Goal: Transaction & Acquisition: Subscribe to service/newsletter

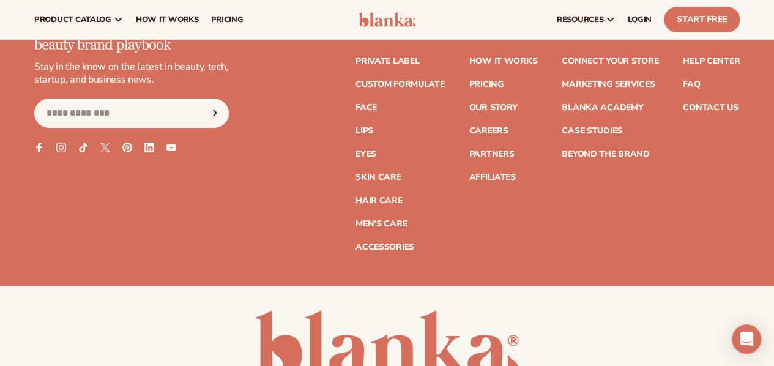
scroll to position [4754, 0]
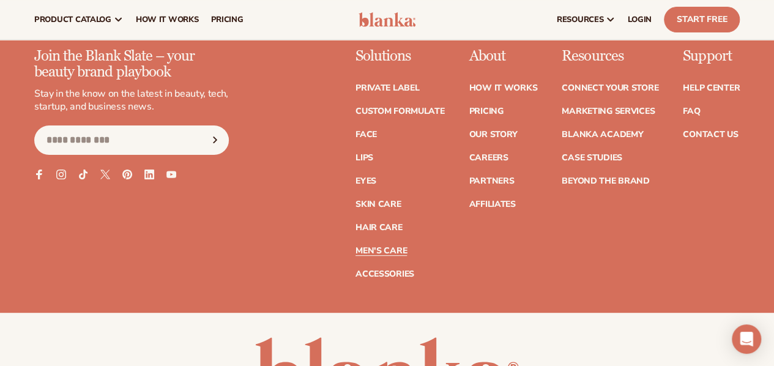
click at [355, 255] on link "Men's Care" at bounding box center [380, 251] width 51 height 9
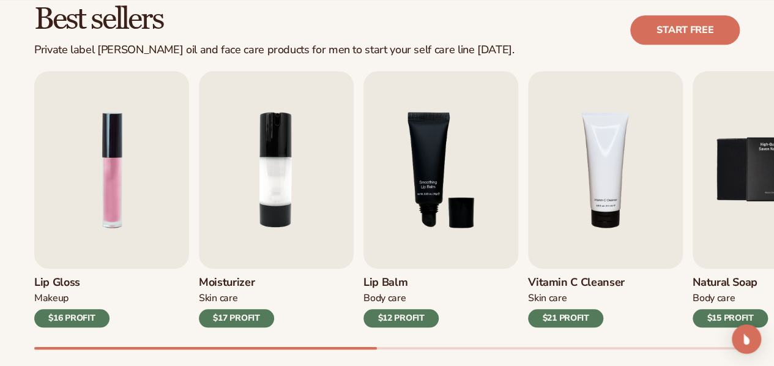
scroll to position [367, 0]
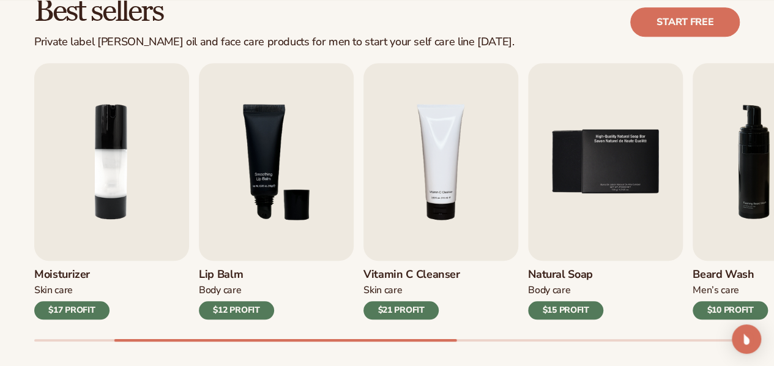
click at [252, 308] on div "$12 PROFIT" at bounding box center [236, 310] width 75 height 18
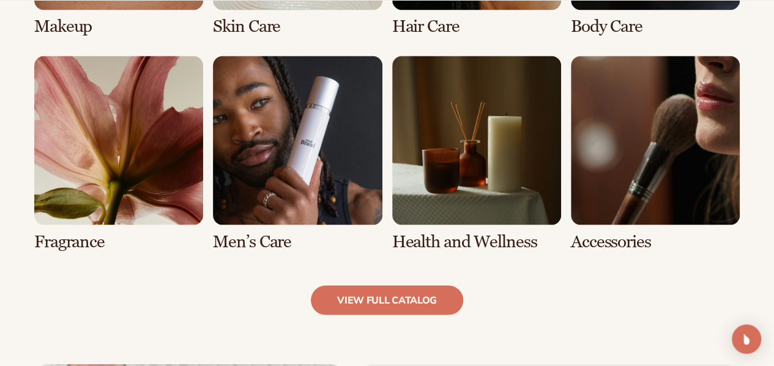
scroll to position [1101, 0]
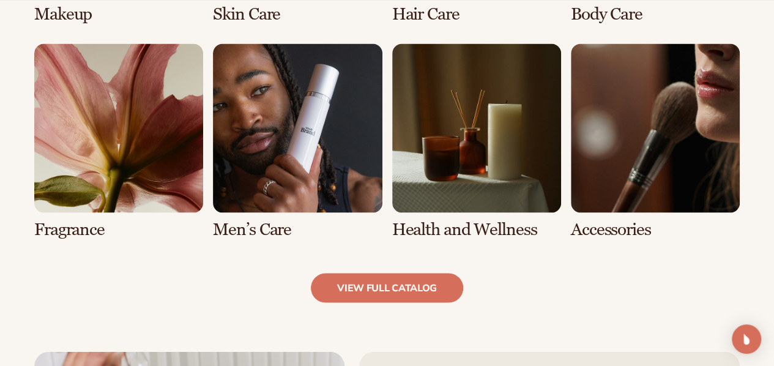
click at [120, 158] on link "5 / 8" at bounding box center [118, 140] width 169 height 195
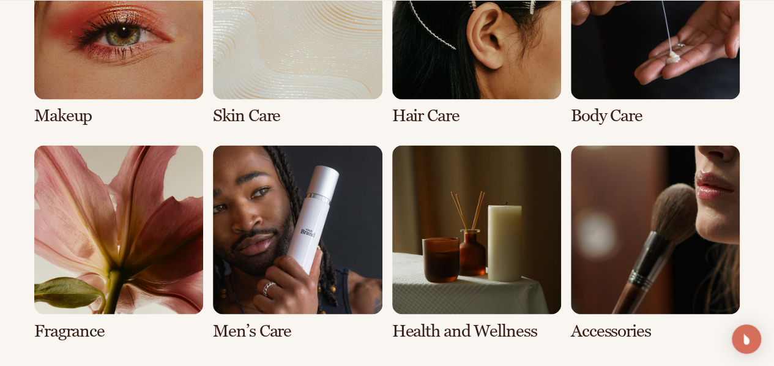
scroll to position [1064, 0]
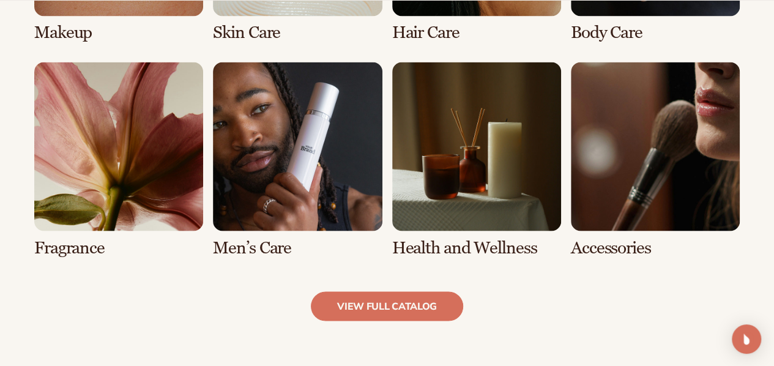
click at [149, 130] on link "5 / 8" at bounding box center [118, 159] width 169 height 195
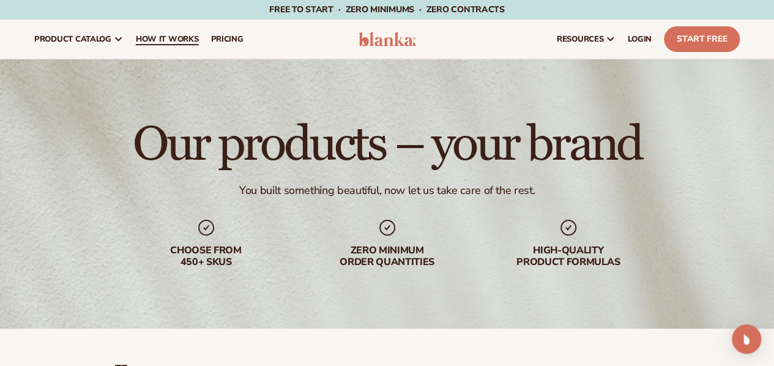
click at [182, 41] on span "How It Works" at bounding box center [167, 39] width 63 height 10
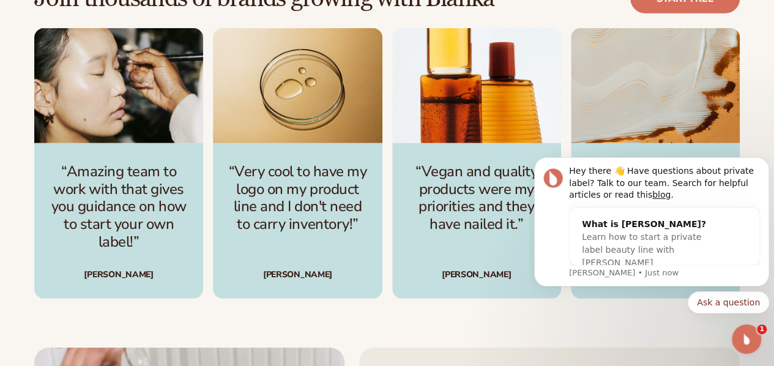
scroll to position [1713, 0]
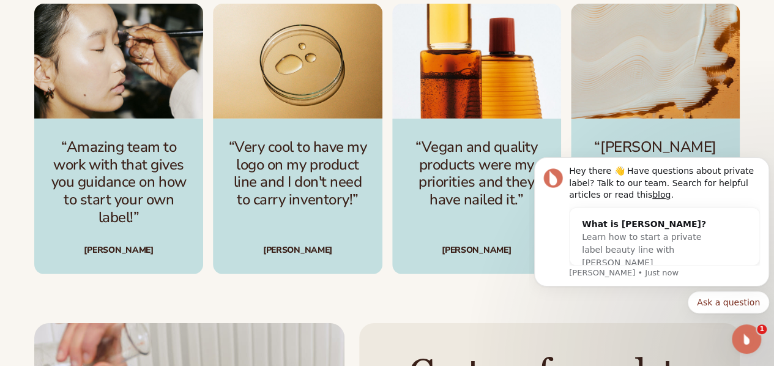
click at [469, 269] on div "Join thousands of brands growing with Blanka Start free “Amazing team to work w…" at bounding box center [387, 117] width 774 height 412
click at [765, 167] on button "Dismiss notification" at bounding box center [765, 161] width 16 height 16
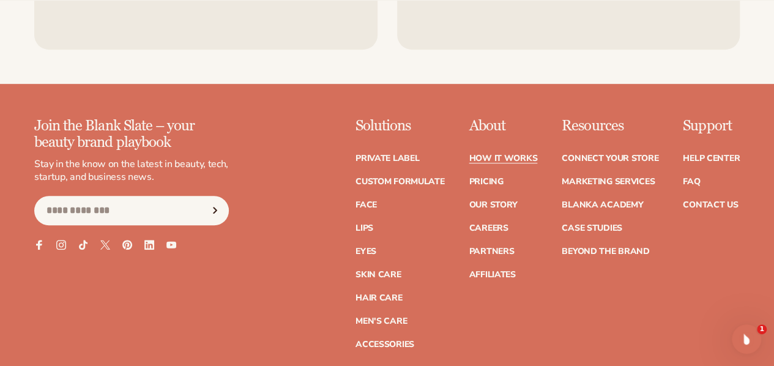
scroll to position [2691, 0]
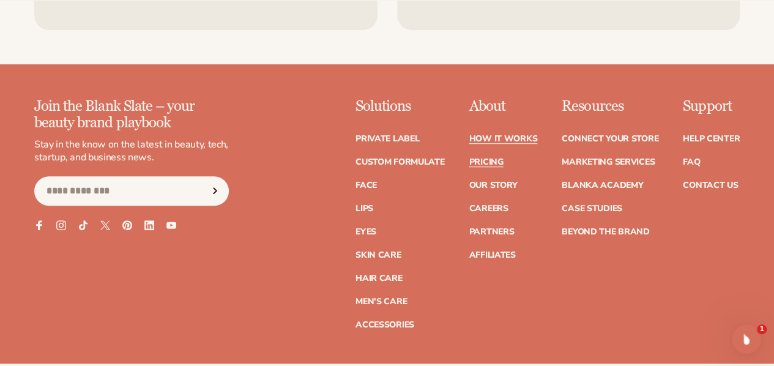
click at [469, 158] on link "Pricing" at bounding box center [486, 162] width 34 height 9
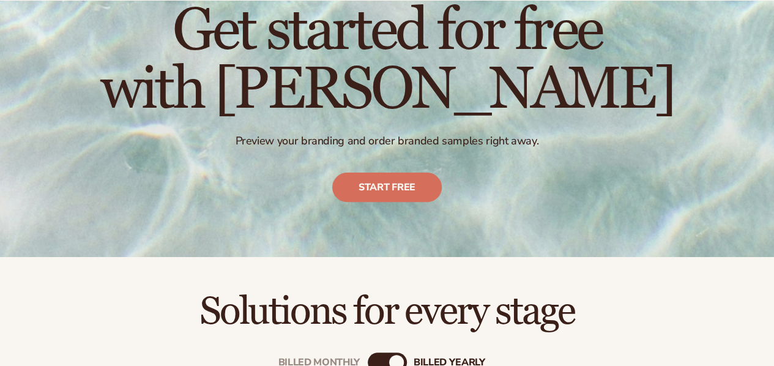
scroll to position [122, 0]
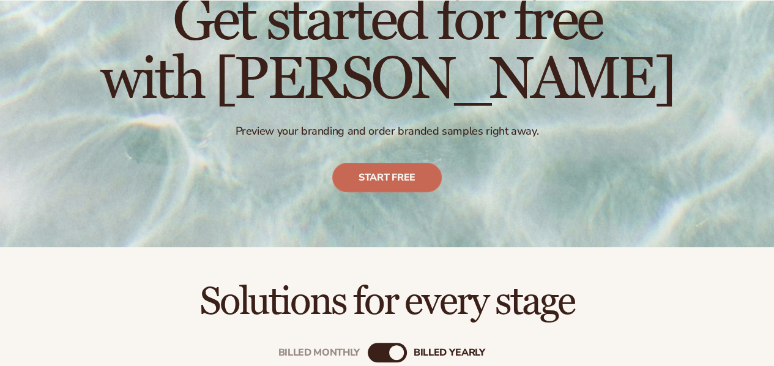
click at [388, 172] on link "Start free" at bounding box center [386, 177] width 109 height 29
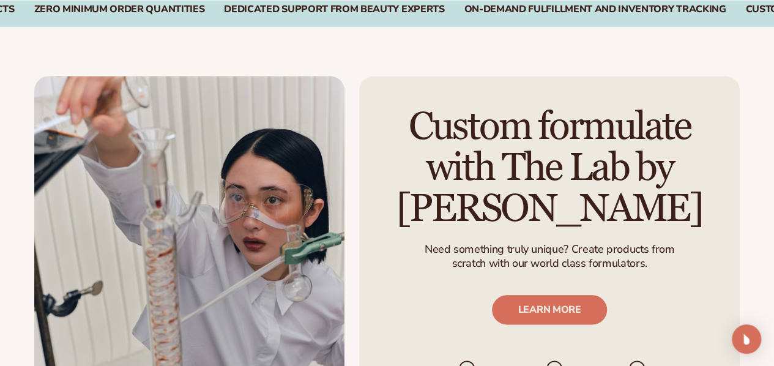
scroll to position [734, 0]
